Goal: Information Seeking & Learning: Learn about a topic

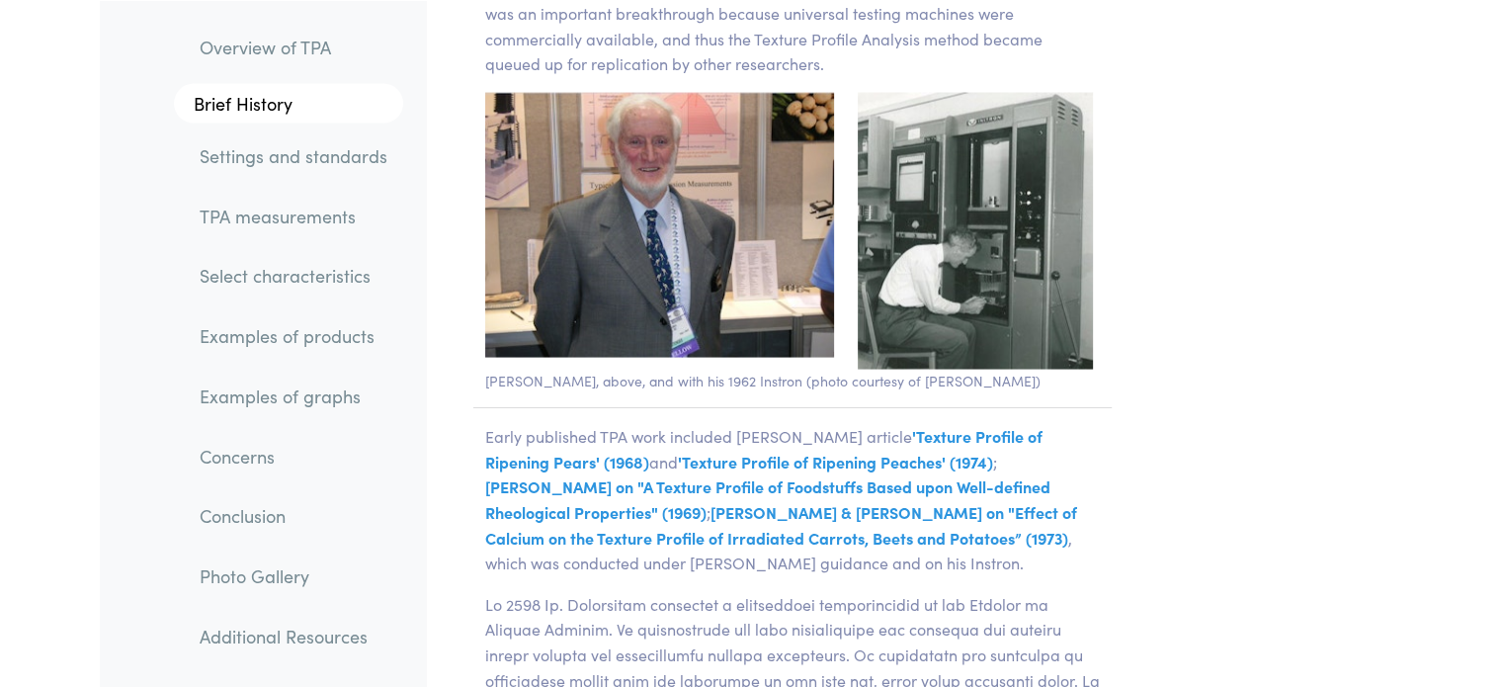
scroll to position [4052, 0]
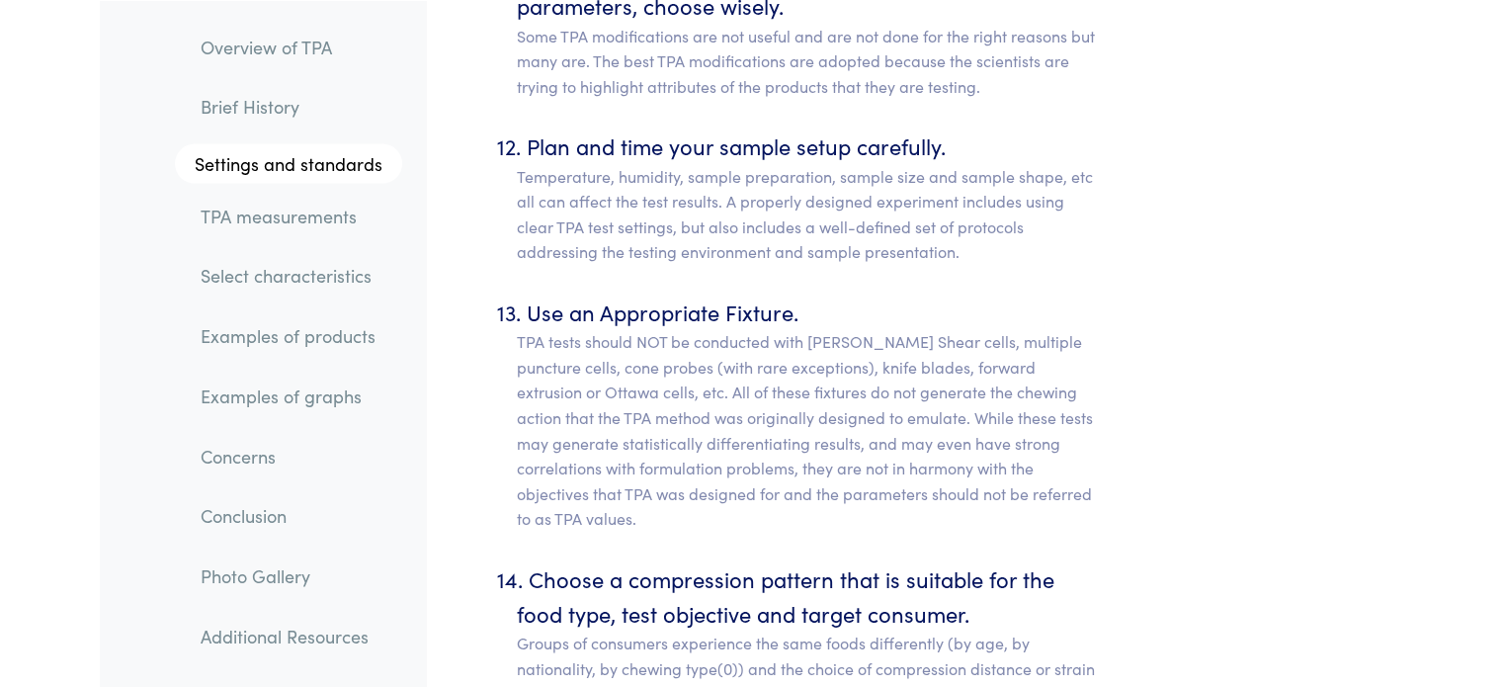
click at [340, 277] on link "Select characteristics" at bounding box center [293, 275] width 217 height 45
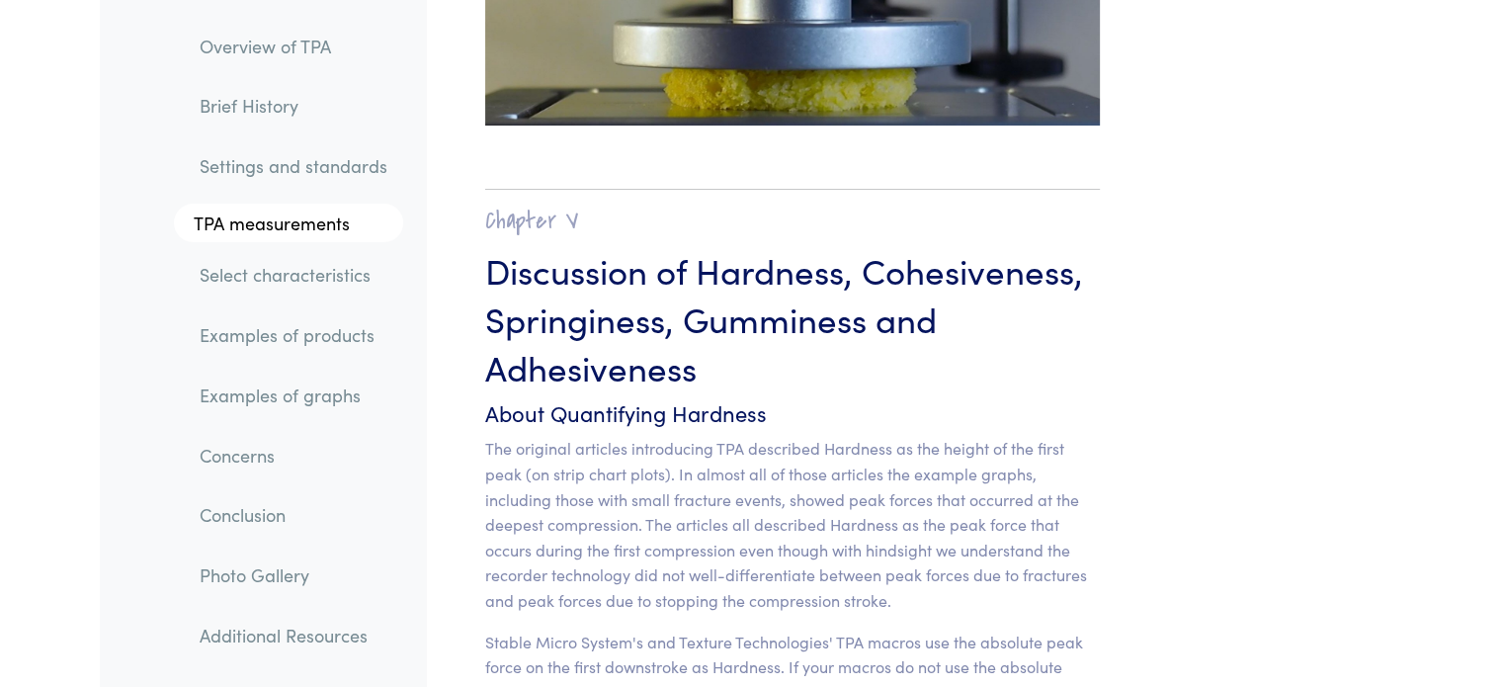
click at [329, 334] on link "Examples of products" at bounding box center [293, 335] width 219 height 45
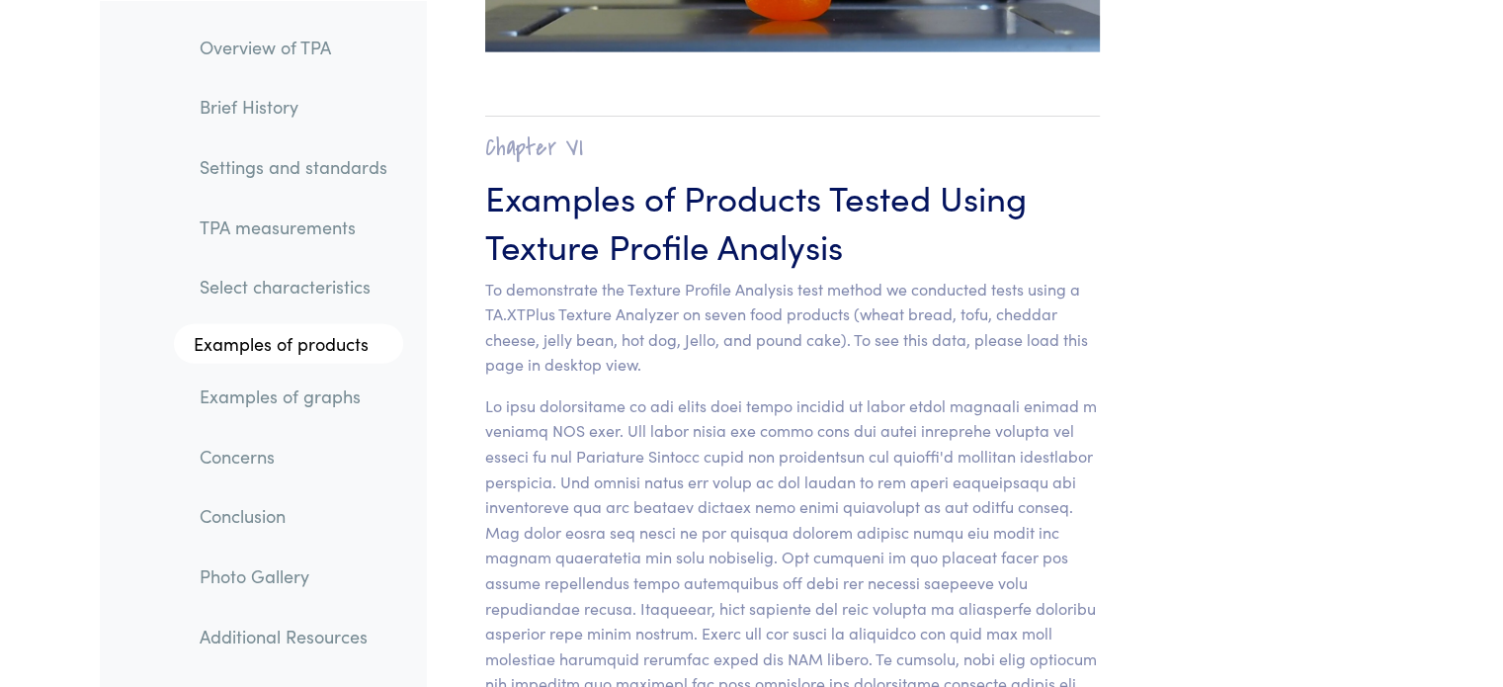
click at [305, 398] on link "Examples of graphs" at bounding box center [293, 395] width 219 height 45
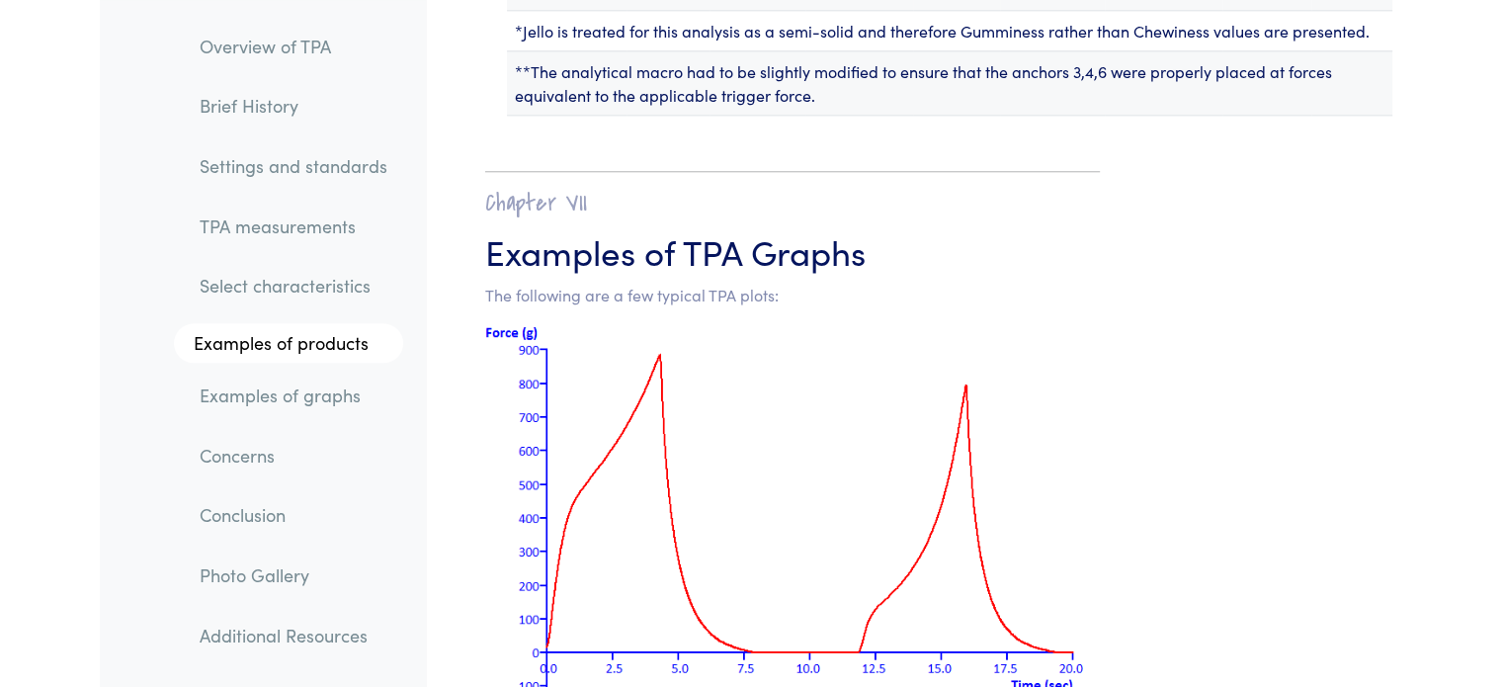
scroll to position [25019, 0]
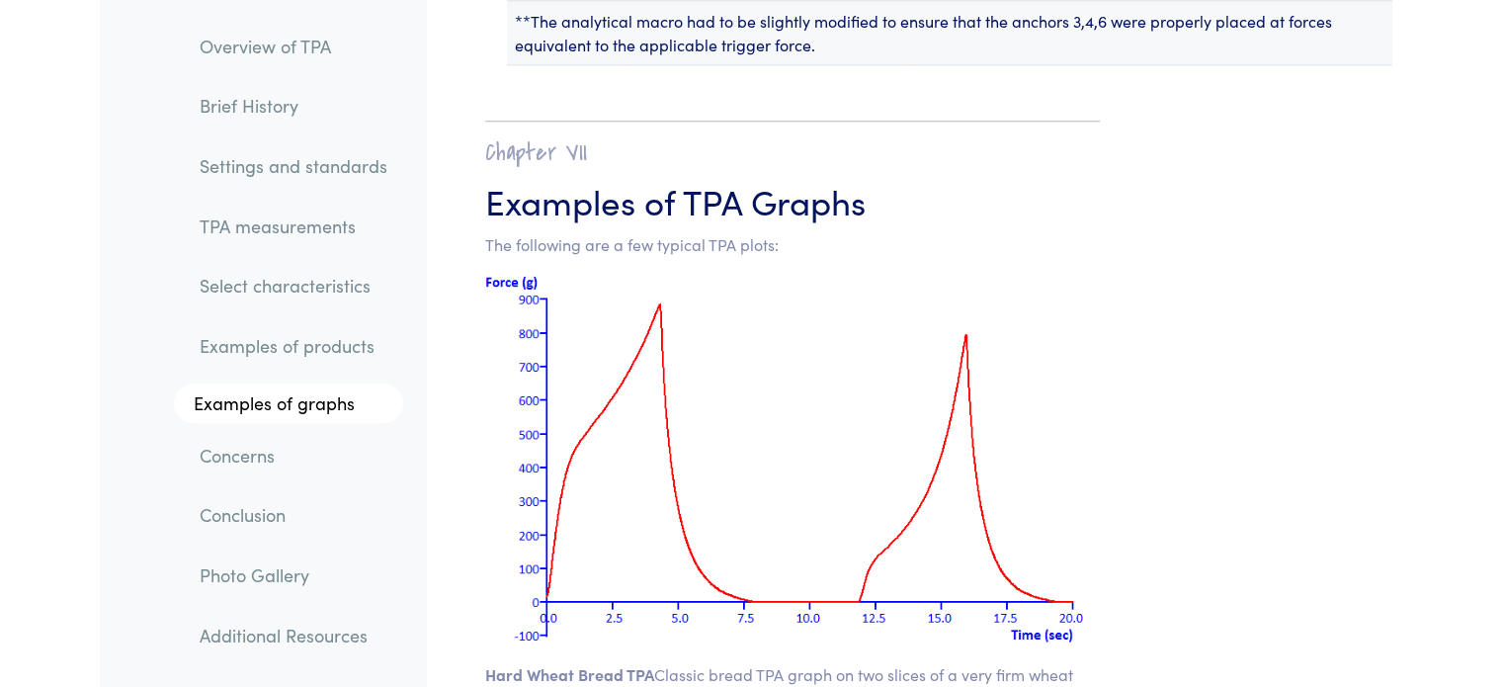
click at [244, 460] on link "Concerns" at bounding box center [293, 455] width 219 height 45
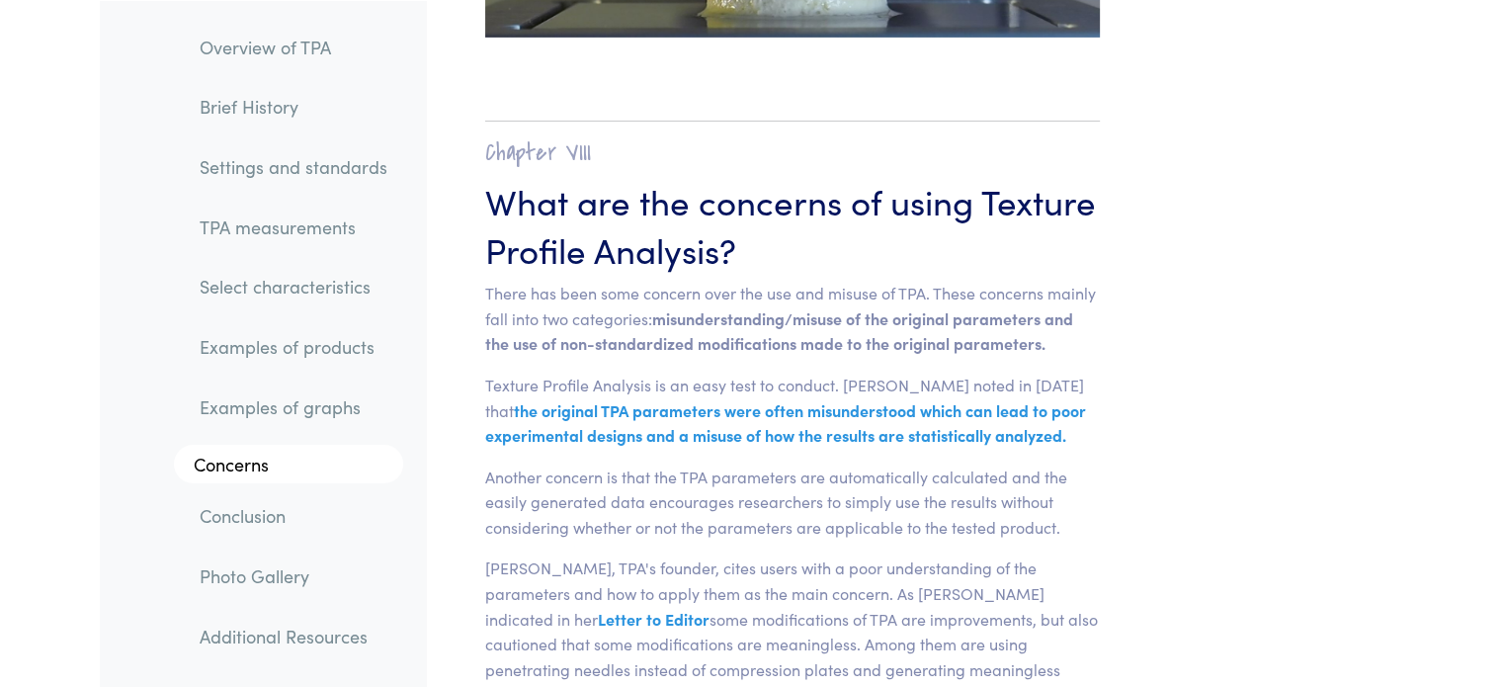
click at [255, 509] on link "Conclusion" at bounding box center [293, 515] width 219 height 45
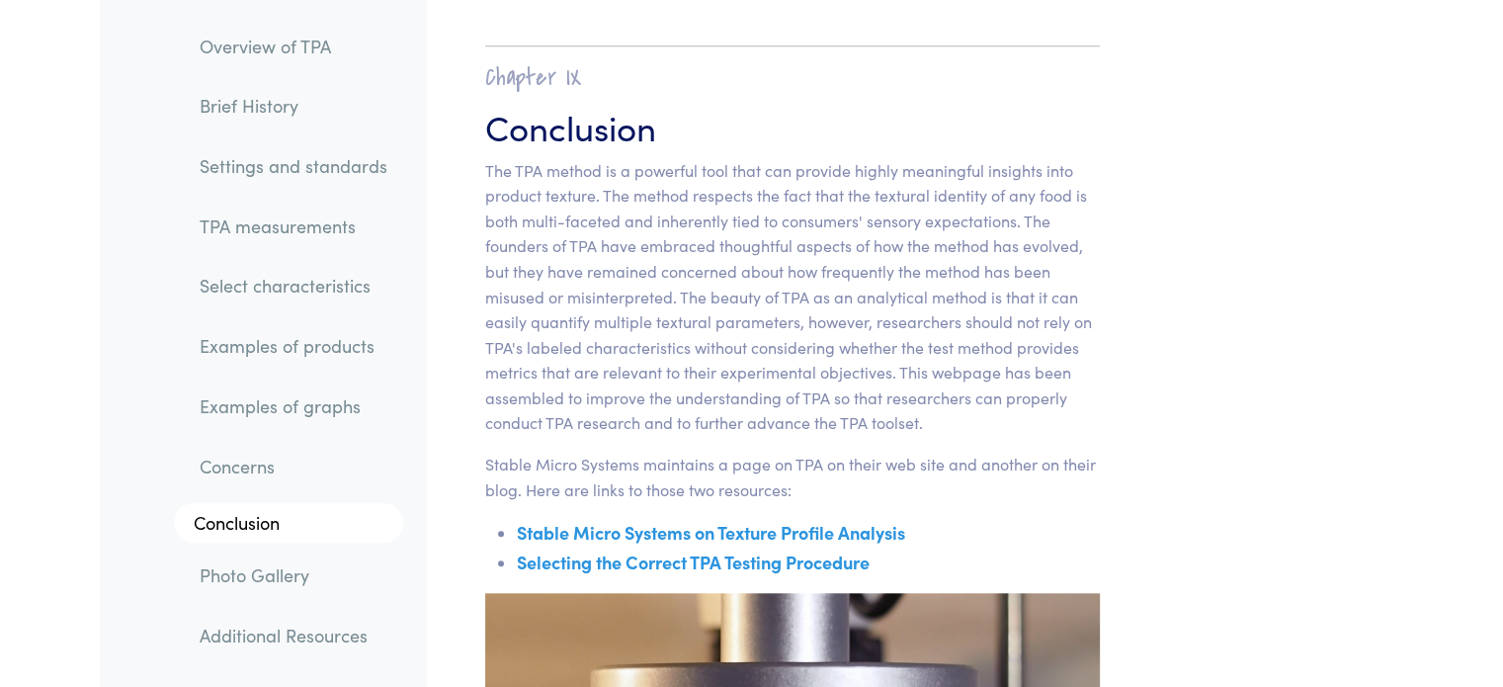
click at [252, 628] on link "Additional Resources" at bounding box center [293, 635] width 219 height 45
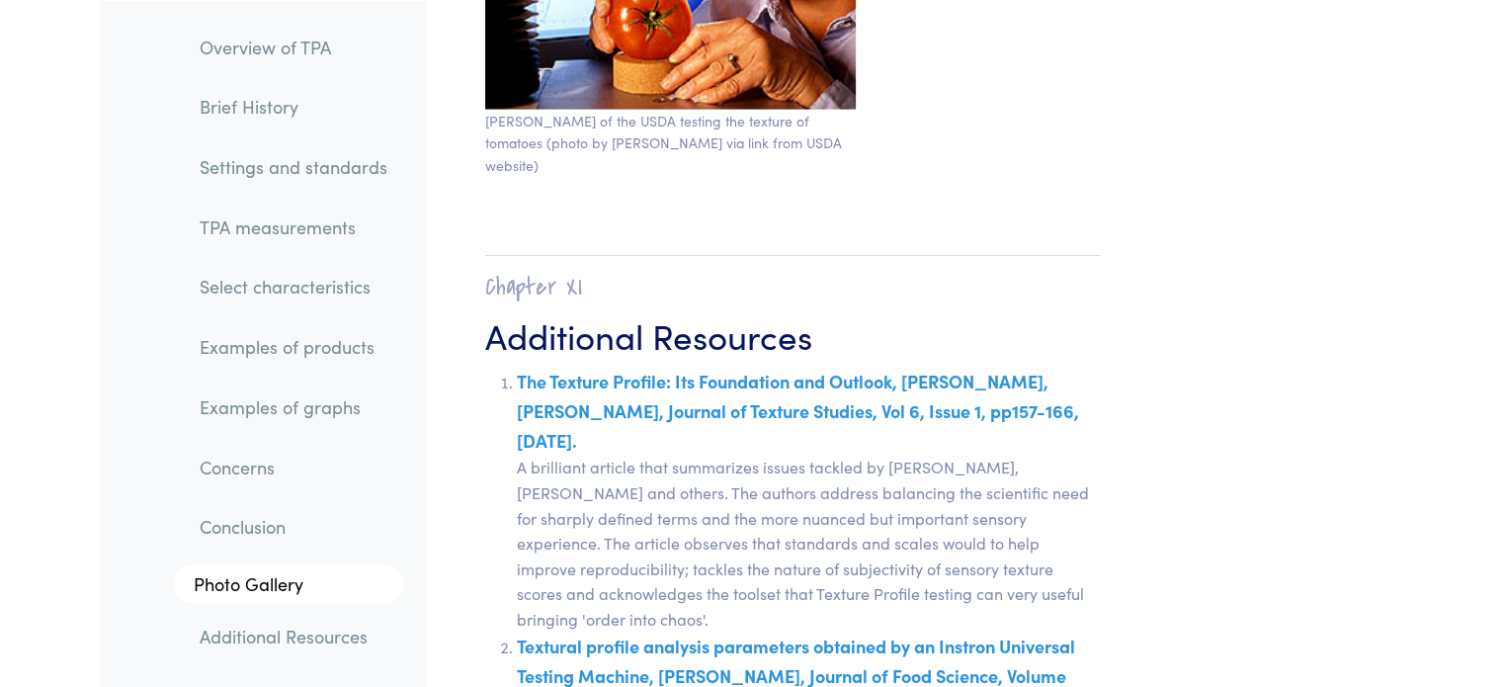
scroll to position [34540, 0]
